Goal: Find contact information: Find contact information

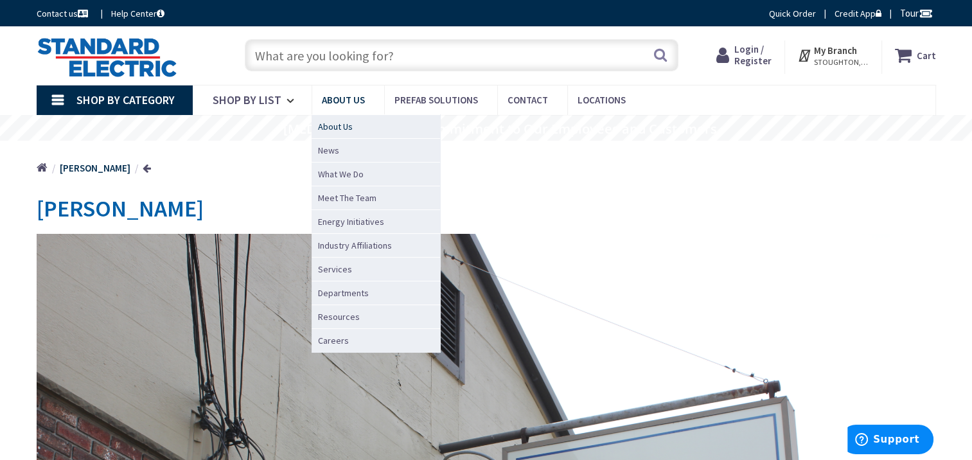
click at [340, 126] on span "About Us" at bounding box center [335, 126] width 35 height 13
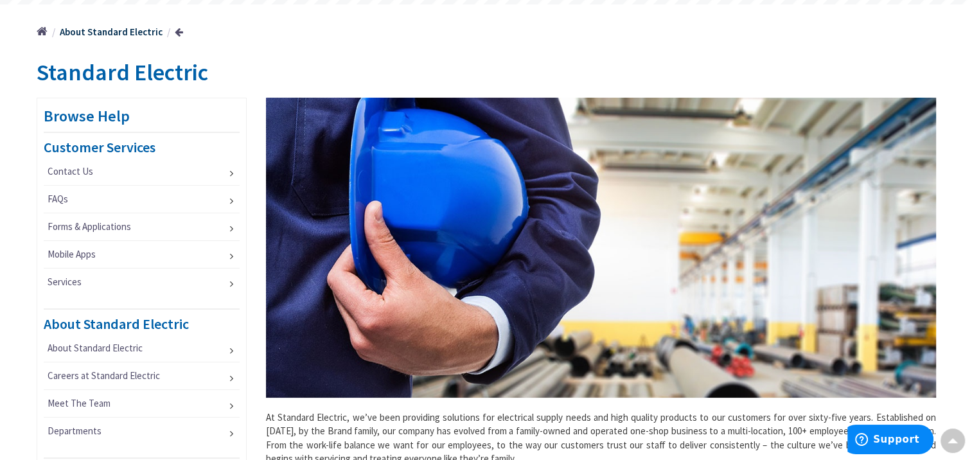
scroll to position [119, 0]
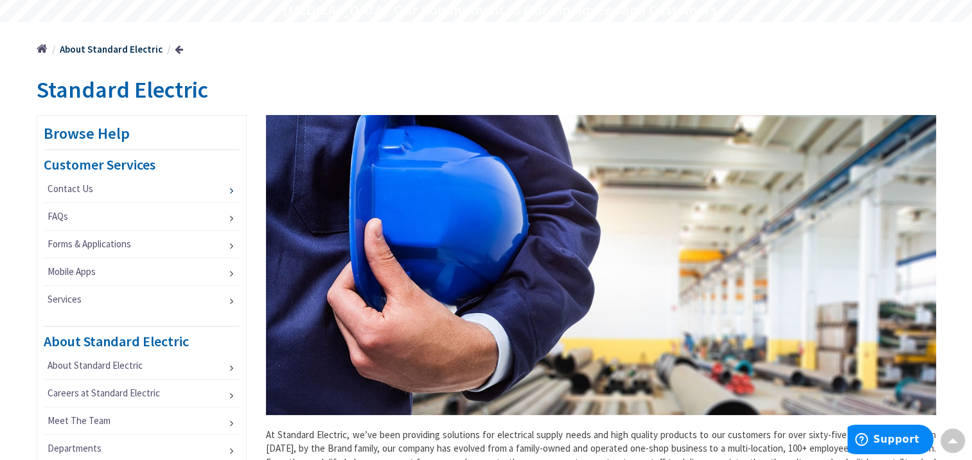
click at [230, 188] on li "Contact Us" at bounding box center [142, 189] width 197 height 28
click at [231, 192] on li "Contact Us" at bounding box center [142, 189] width 197 height 28
click at [73, 188] on span "Contact Us" at bounding box center [71, 188] width 46 height 12
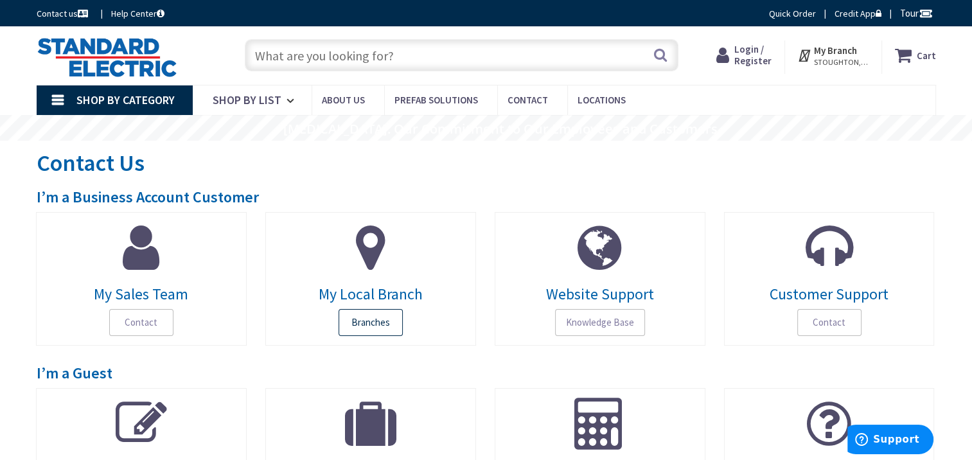
click at [373, 318] on span "Branches" at bounding box center [371, 322] width 64 height 27
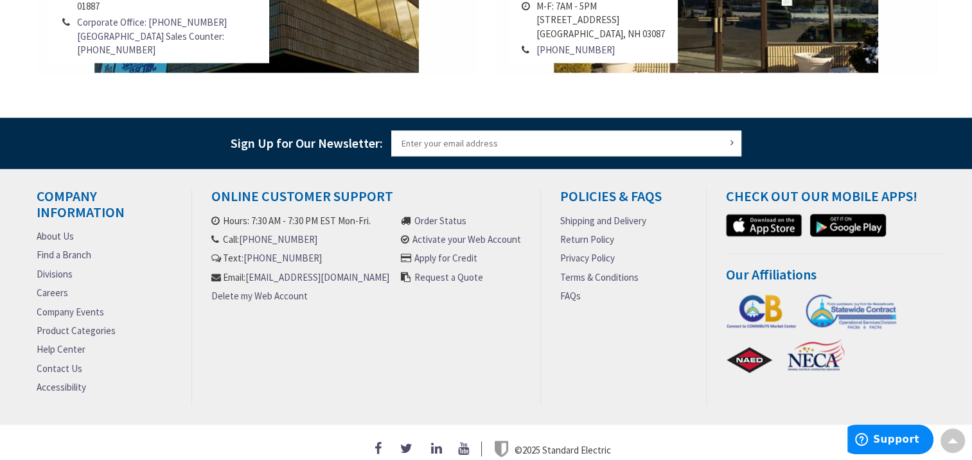
scroll to position [1435, 0]
